Goal: Information Seeking & Learning: Check status

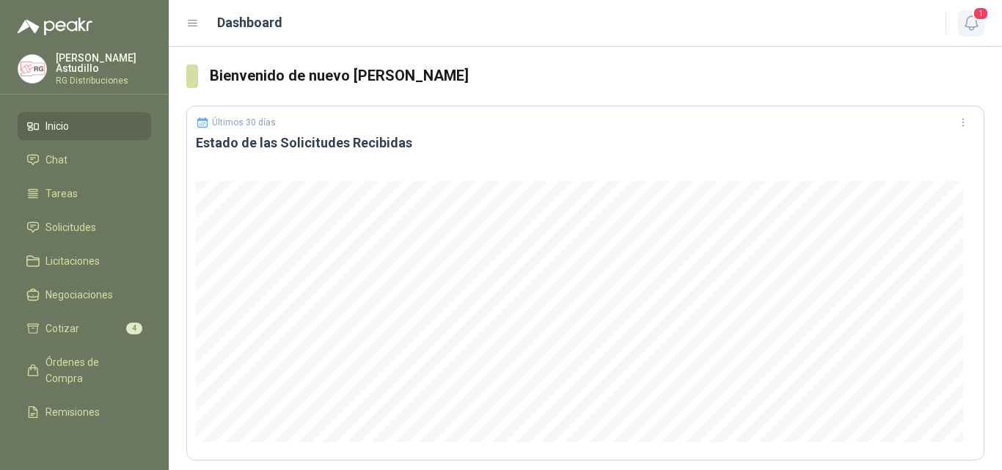
click at [976, 21] on span "1" at bounding box center [981, 14] width 16 height 14
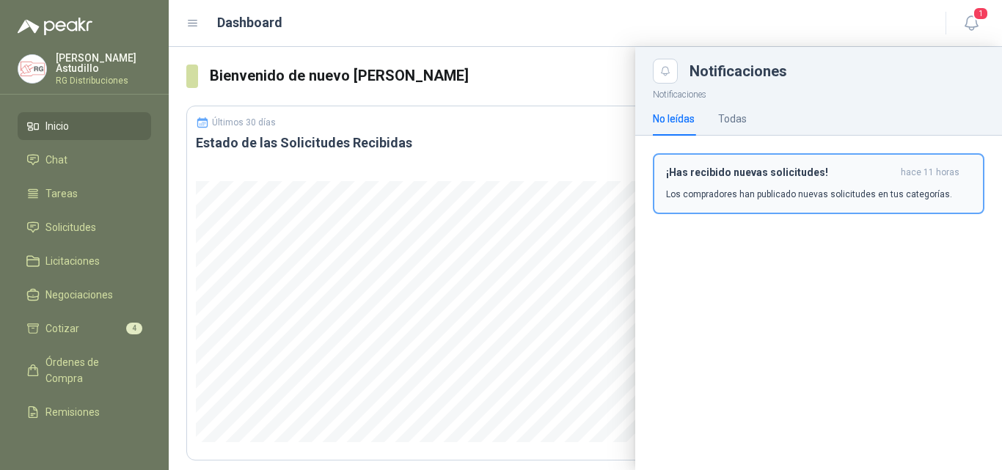
click at [741, 188] on p "Los compradores han publicado nuevas solicitudes en tus categorías." at bounding box center [809, 194] width 286 height 13
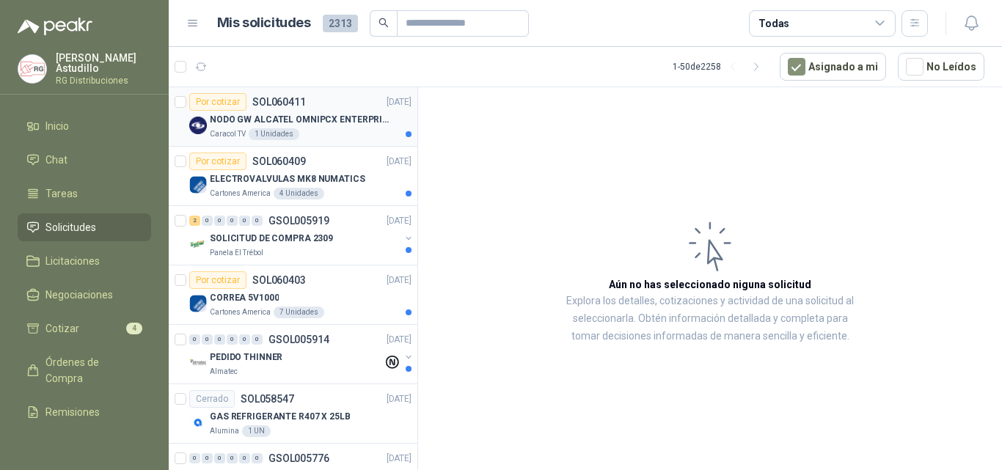
click at [341, 121] on p "NODO GW ALCATEL OMNIPCX ENTERPRISE SIP" at bounding box center [301, 120] width 183 height 14
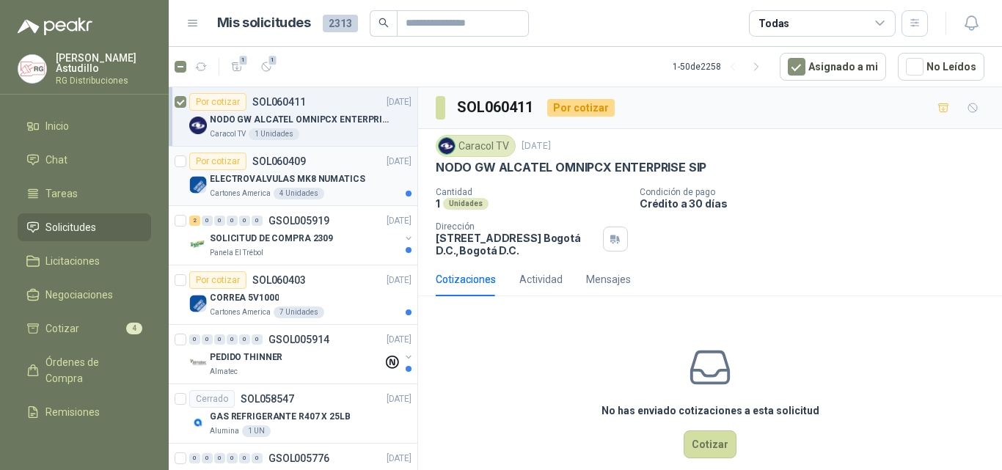
click at [331, 180] on p "ELECTROVALVULAS MK8 NUMATICS" at bounding box center [288, 179] width 156 height 14
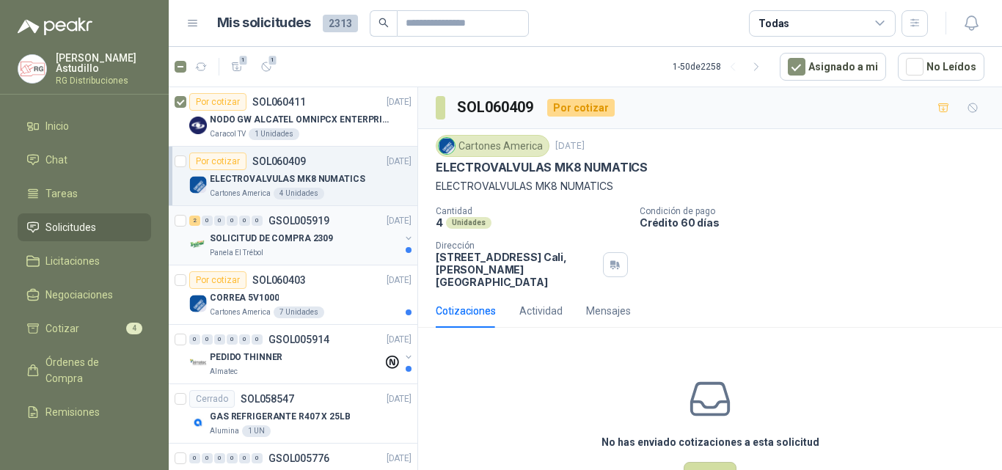
click at [346, 243] on div "SOLICITUD DE COMPRA 2309" at bounding box center [305, 239] width 190 height 18
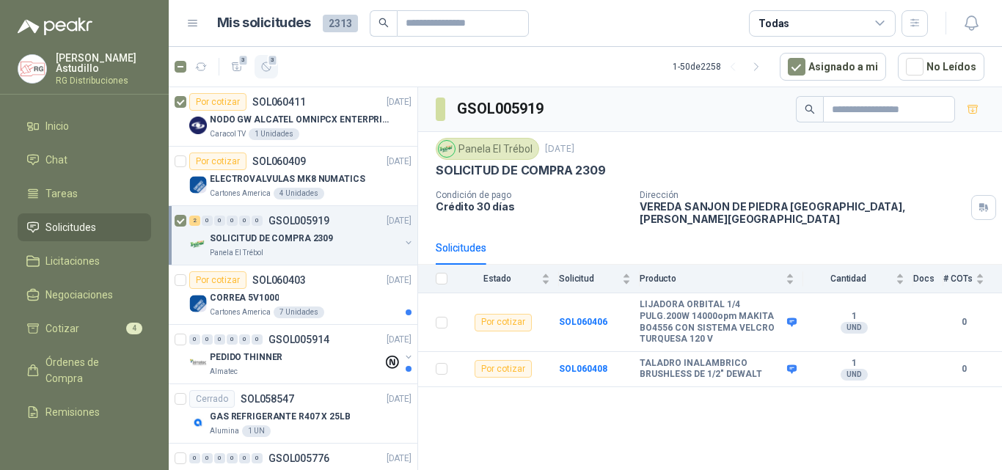
click at [268, 63] on span "3" at bounding box center [273, 60] width 10 height 12
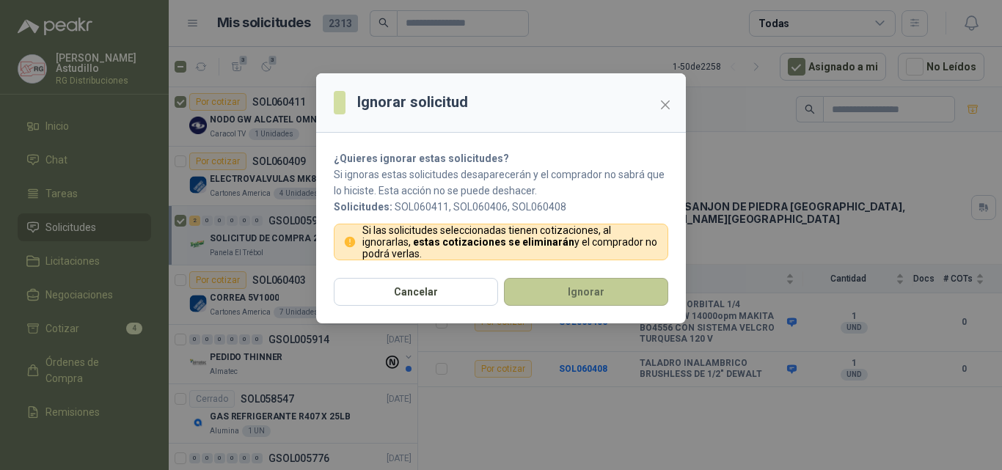
click at [613, 293] on button "Ignorar" at bounding box center [586, 292] width 164 height 28
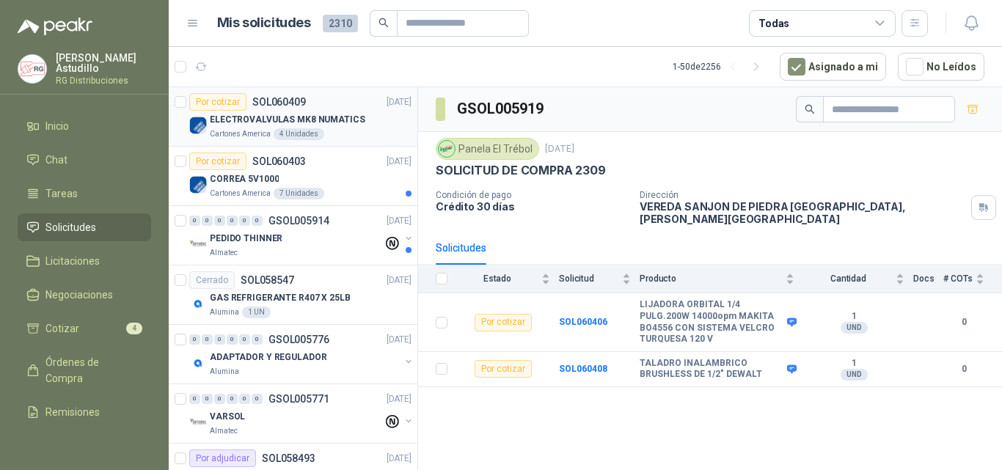
click at [285, 114] on p "ELECTROVALVULAS MK8 NUMATICS" at bounding box center [288, 120] width 156 height 14
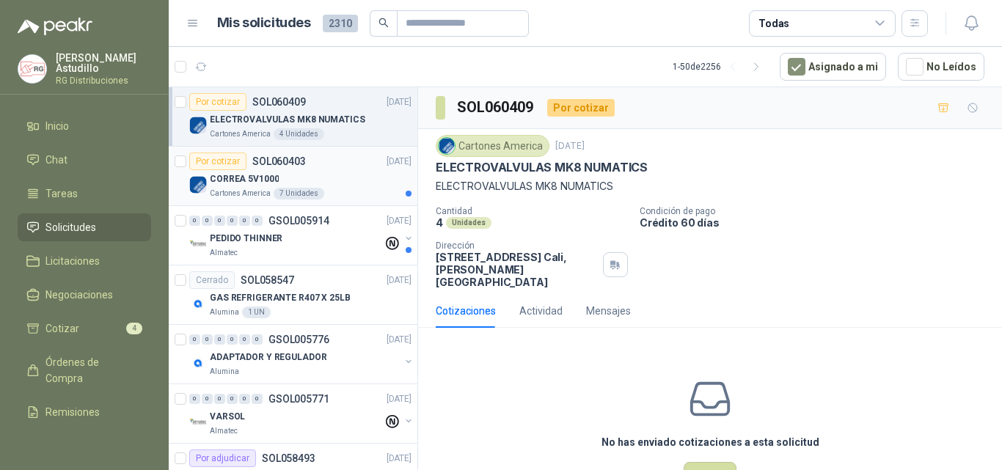
click at [297, 168] on div "Por cotizar SOL060403" at bounding box center [247, 162] width 117 height 18
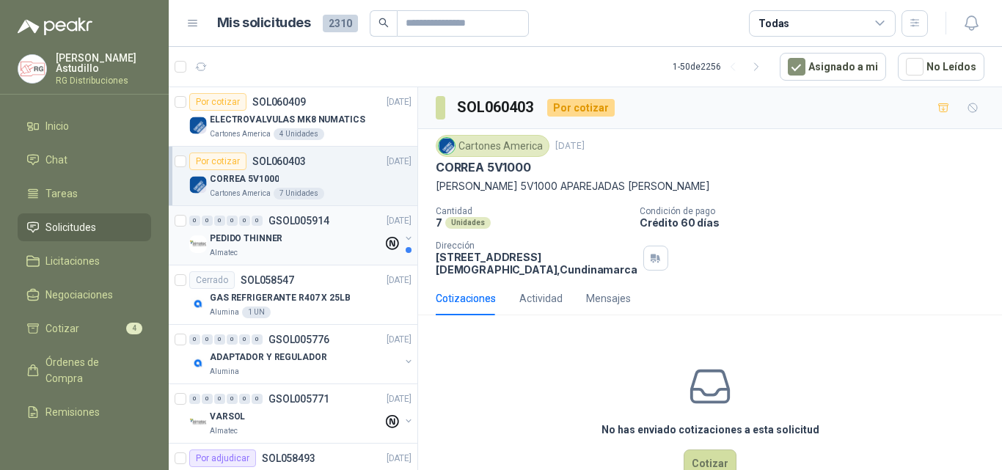
click at [316, 255] on div "Almatec" at bounding box center [296, 253] width 173 height 12
